Goal: Navigation & Orientation: Find specific page/section

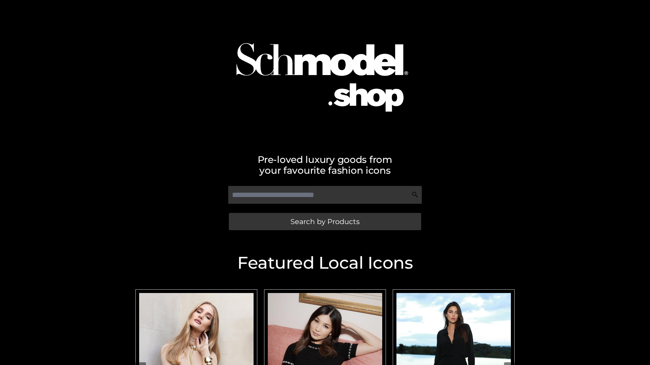
click at [324, 222] on span "Search by Products" at bounding box center [324, 221] width 69 height 7
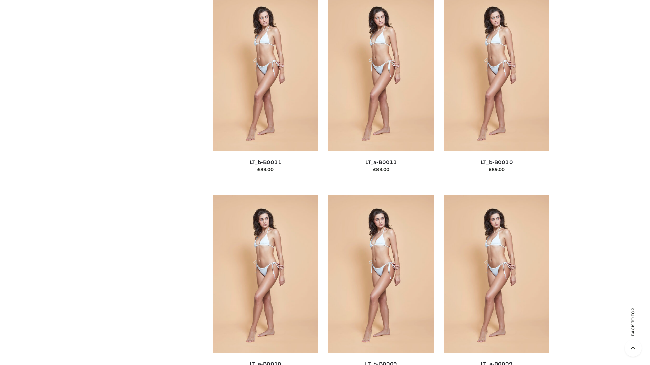
scroll to position [3038, 0]
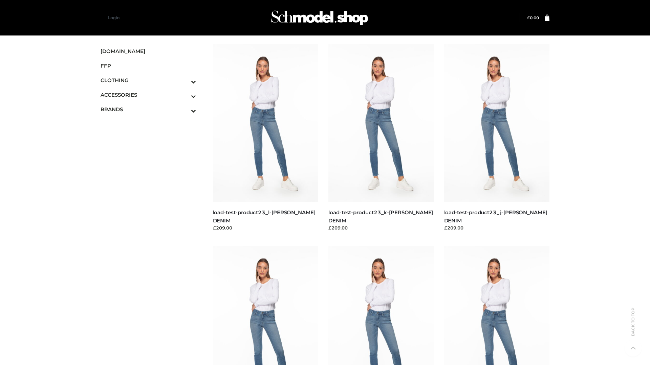
scroll to position [593, 0]
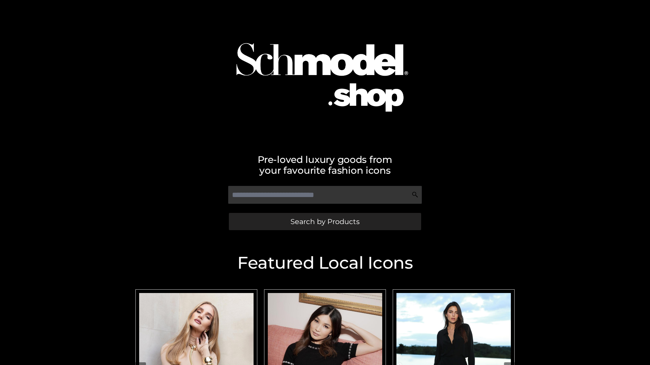
click at [324, 222] on span "Search by Products" at bounding box center [324, 221] width 69 height 7
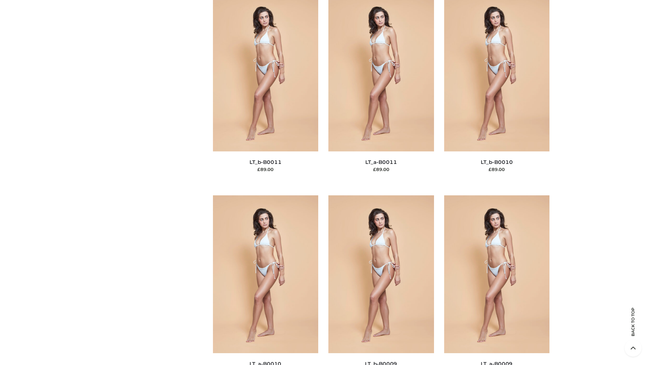
scroll to position [3038, 0]
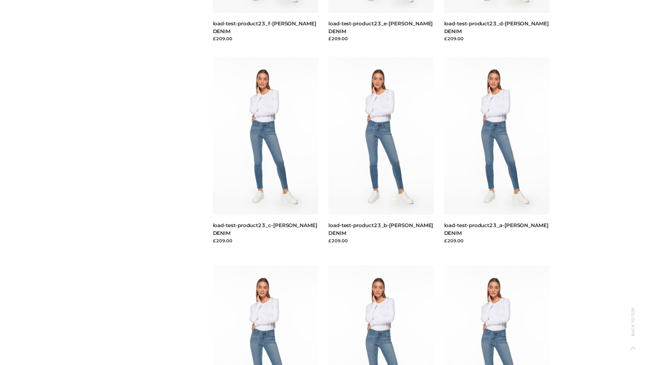
scroll to position [593, 0]
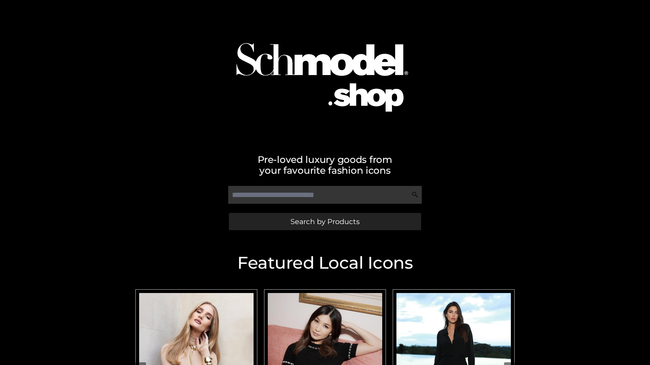
click at [324, 222] on span "Search by Products" at bounding box center [324, 221] width 69 height 7
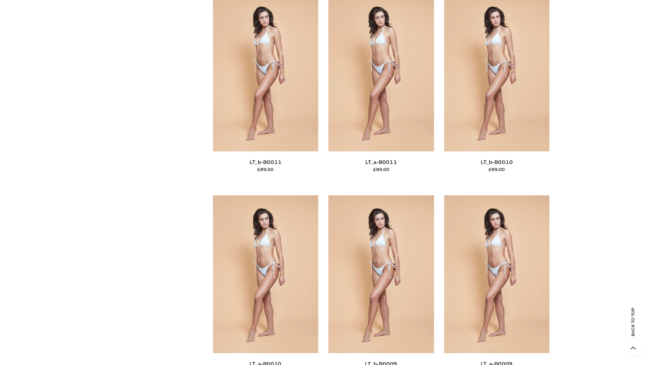
scroll to position [3038, 0]
